Goal: Navigation & Orientation: Find specific page/section

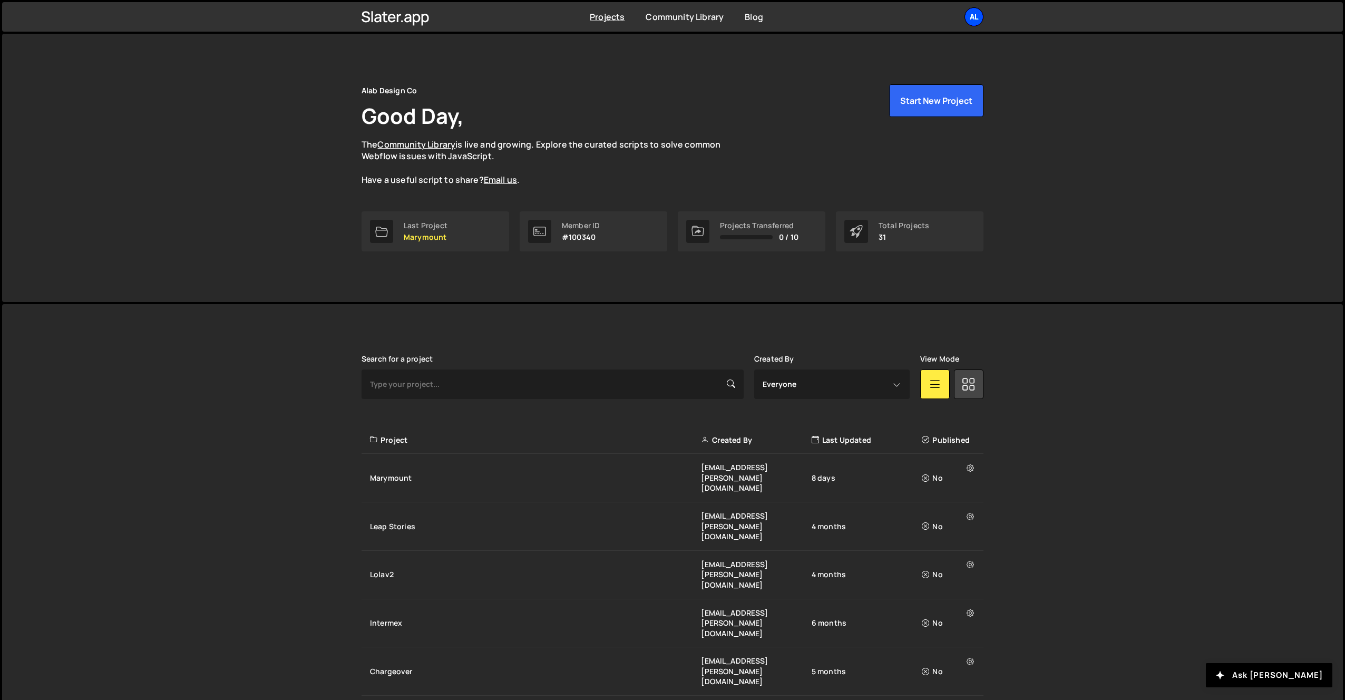
click at [976, 18] on div "Al" at bounding box center [974, 16] width 19 height 19
click at [875, 121] on link "Billing" at bounding box center [917, 117] width 131 height 18
click at [414, 151] on p "The Community Library is live and growing. Explore the curated scripts to solve…" at bounding box center [552, 162] width 380 height 47
click at [415, 144] on link "Community Library" at bounding box center [416, 145] width 78 height 12
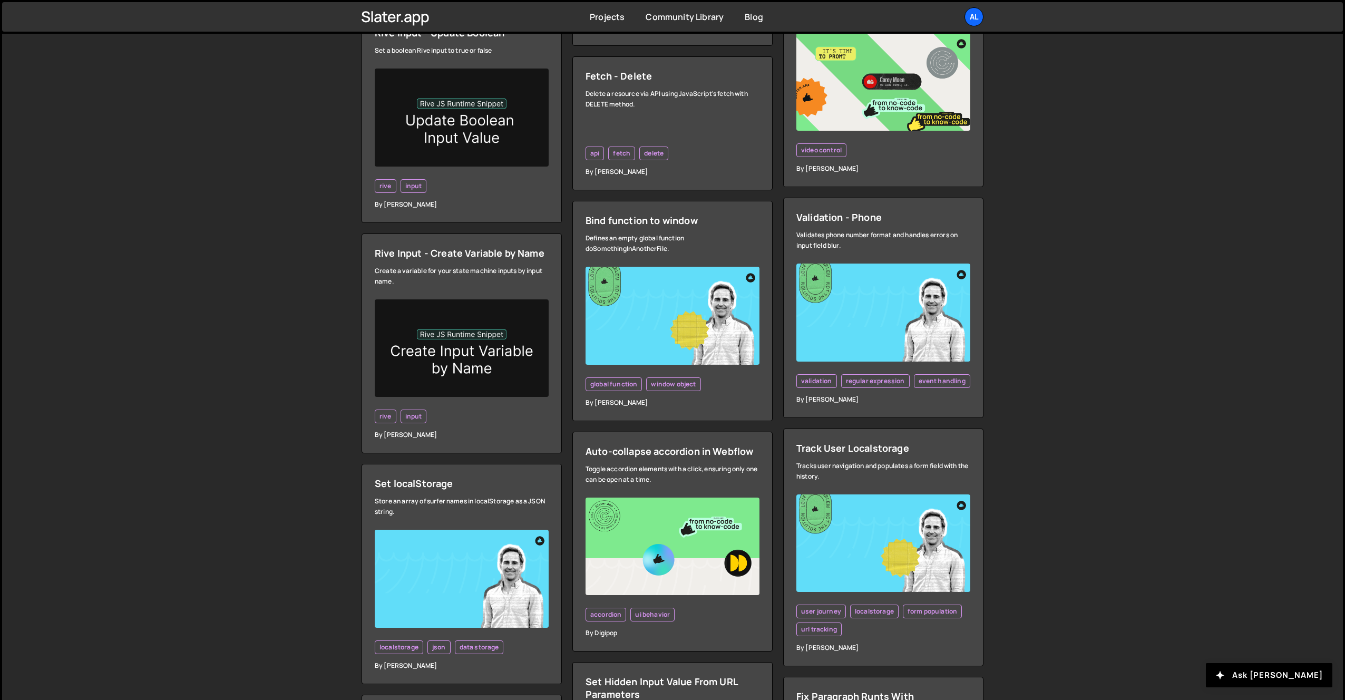
scroll to position [1921, 0]
